Goal: Transaction & Acquisition: Purchase product/service

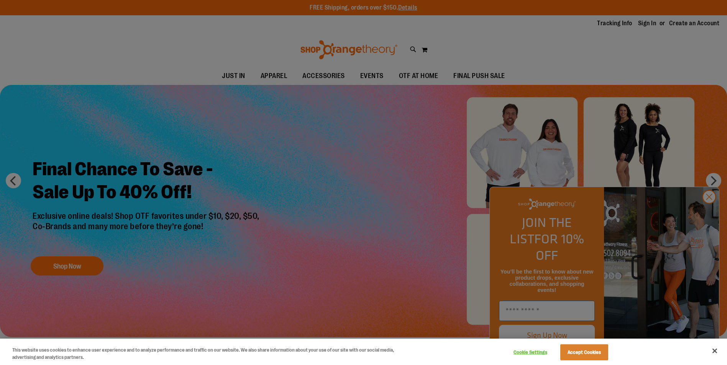
click at [308, 88] on div at bounding box center [363, 182] width 727 height 365
click at [715, 347] on button "Close" at bounding box center [714, 351] width 17 height 17
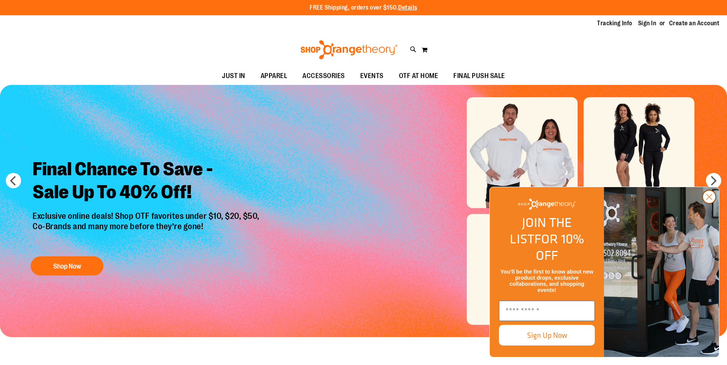
click at [712, 203] on circle "Close dialog" at bounding box center [709, 197] width 13 height 13
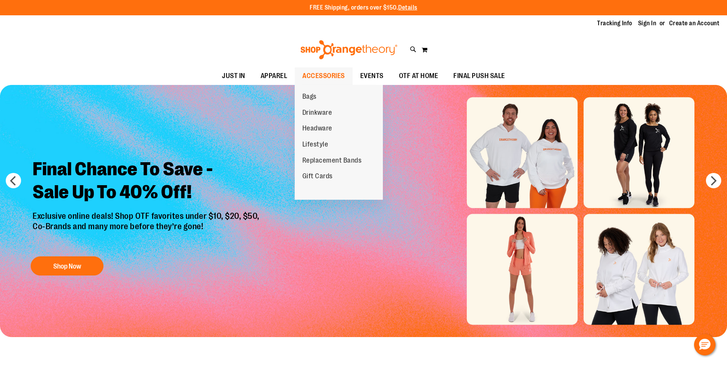
click at [304, 76] on span "ACCESSORIES" at bounding box center [323, 75] width 43 height 17
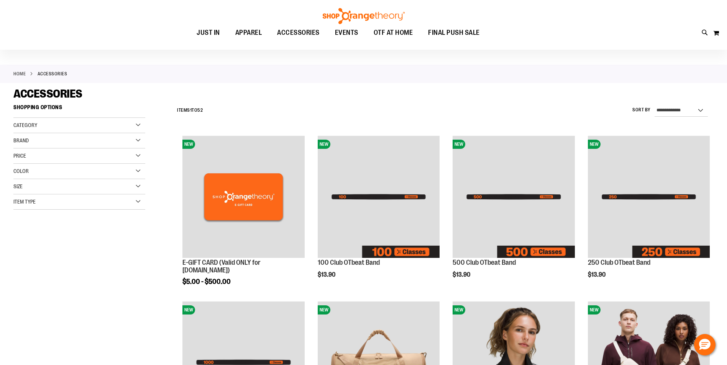
scroll to position [38, 0]
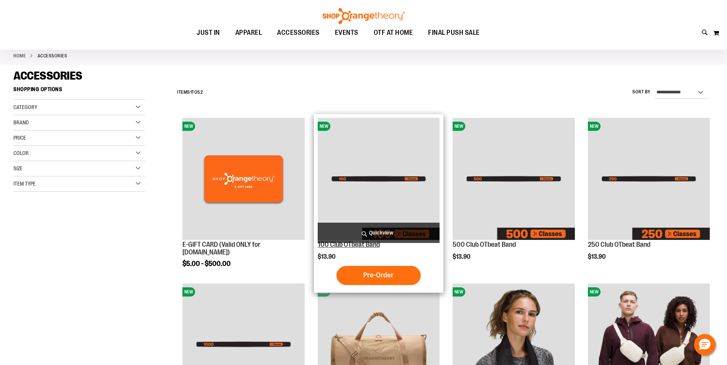
click at [354, 248] on link "100 Club OTbeat Band" at bounding box center [349, 245] width 62 height 8
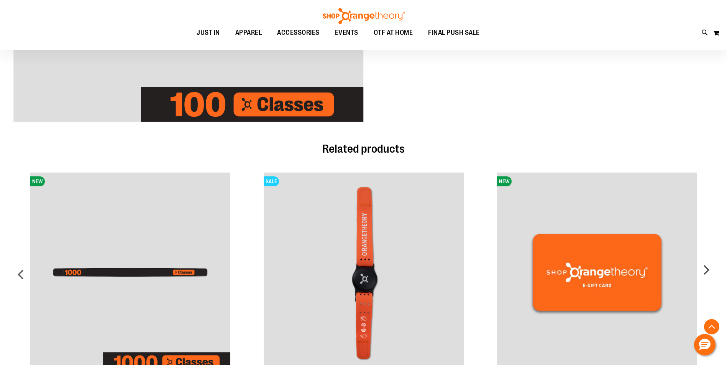
scroll to position [421, 0]
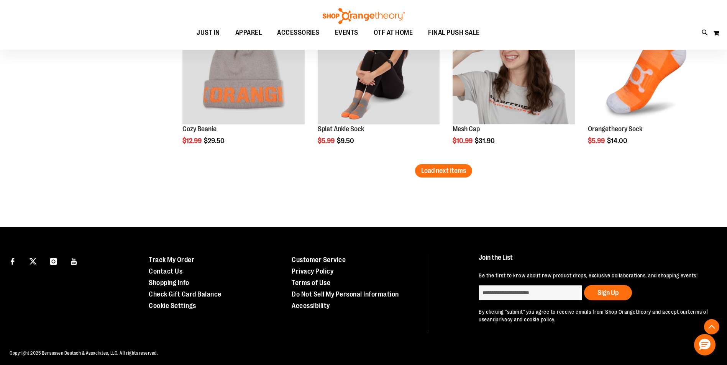
scroll to position [1394, 0]
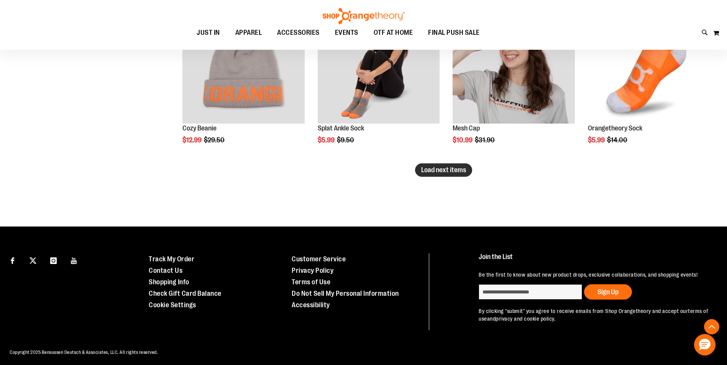
click at [443, 172] on span "Load next items" at bounding box center [443, 170] width 45 height 8
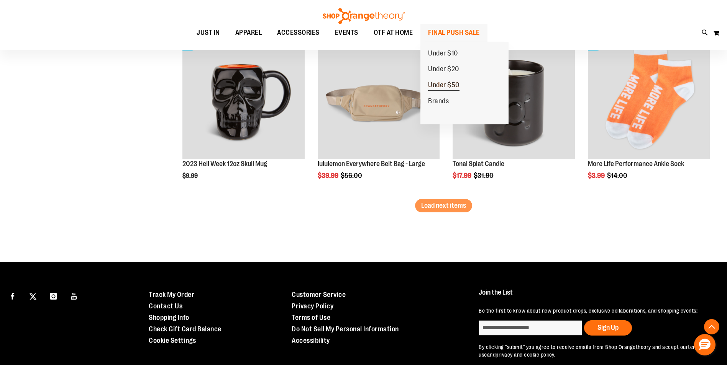
scroll to position [1895, 0]
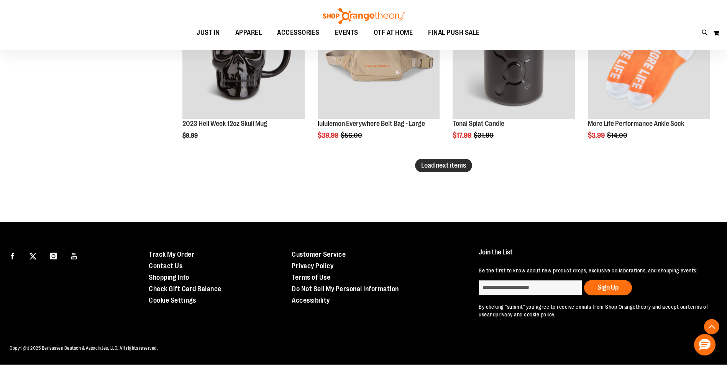
click at [455, 165] on span "Load next items" at bounding box center [443, 166] width 45 height 8
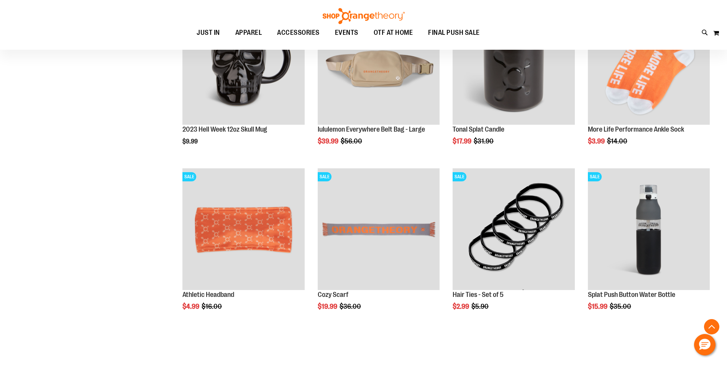
scroll to position [1895, 0]
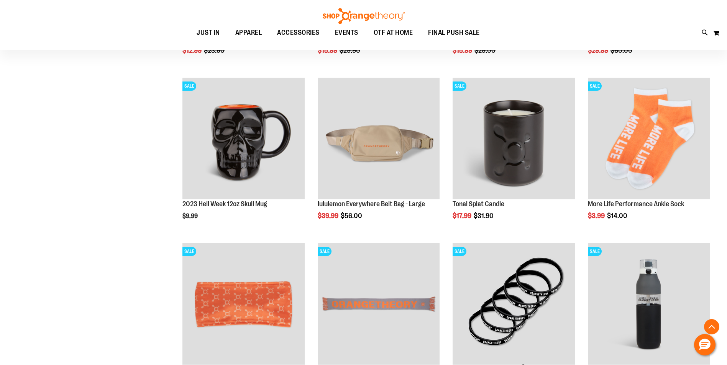
scroll to position [1664, 0]
